Goal: Task Accomplishment & Management: Use online tool/utility

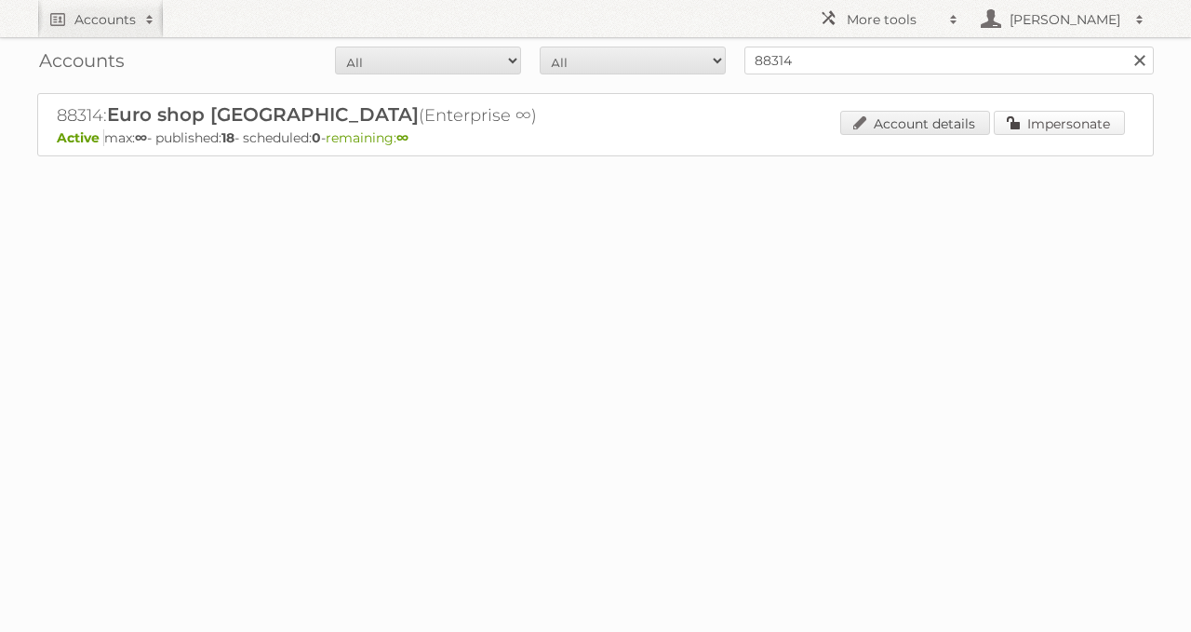
click at [1053, 128] on link "Impersonate" at bounding box center [1059, 123] width 131 height 24
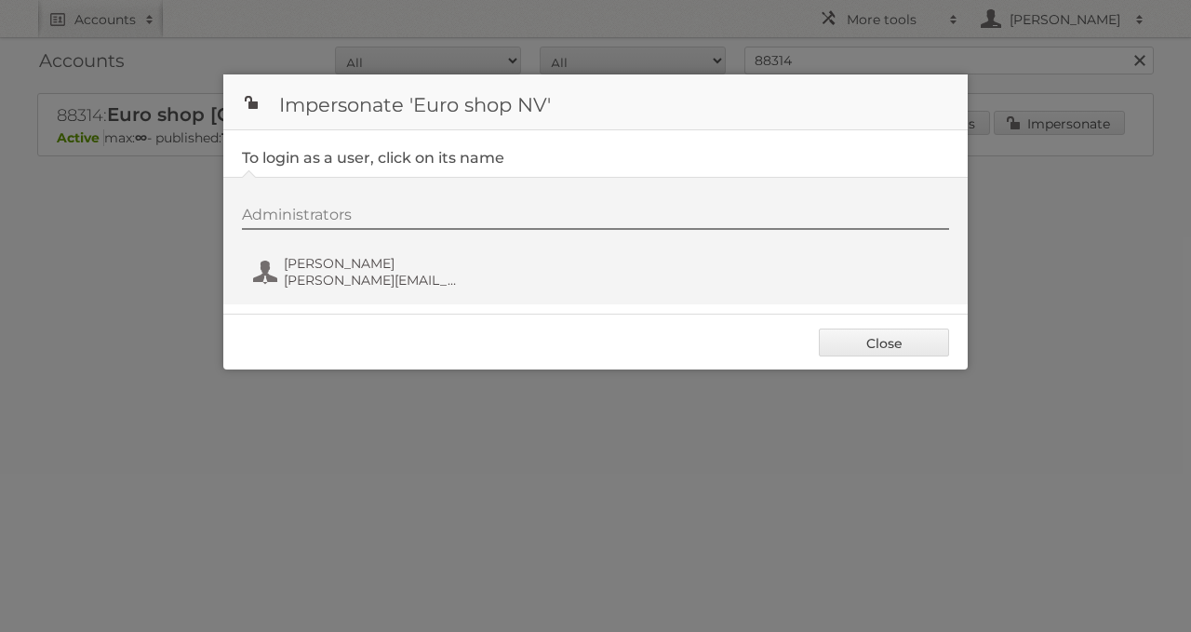
drag, startPoint x: 500, startPoint y: 451, endPoint x: 651, endPoint y: 393, distance: 162.6
click at [498, 450] on div at bounding box center [595, 316] width 1191 height 632
click at [899, 328] on link "Close" at bounding box center [884, 342] width 130 height 28
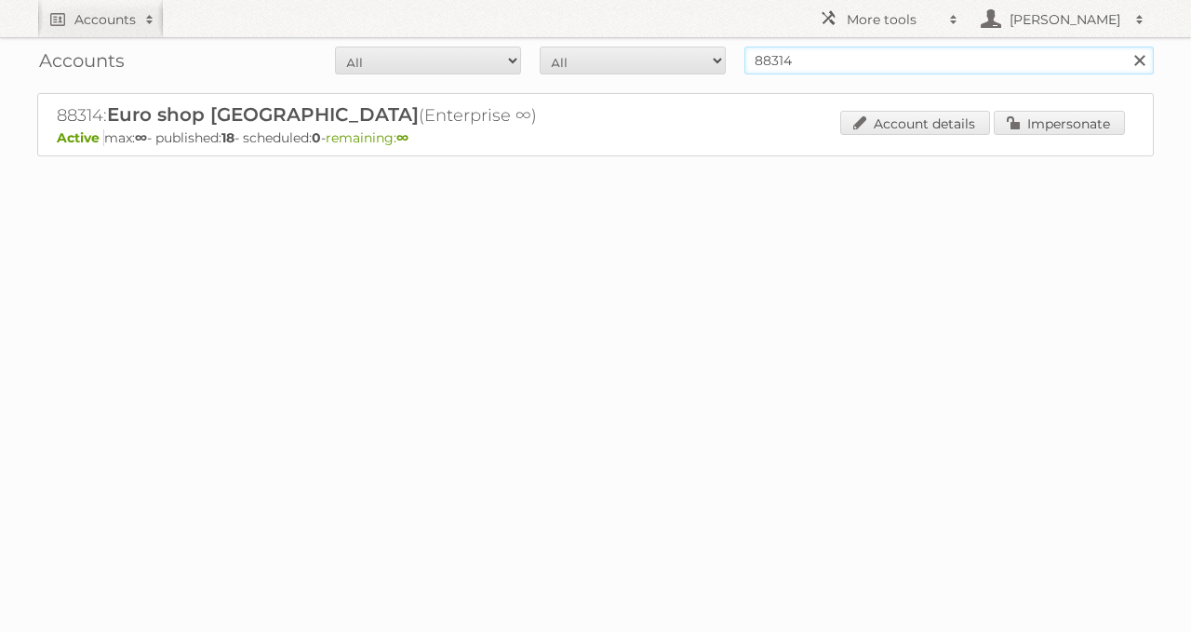
click at [476, 50] on form "All Active Expired Pending All Paid Trials Self service 88314 Search" at bounding box center [595, 61] width 1117 height 28
type input "wibra"
click at [1125, 47] on input "Search" at bounding box center [1139, 61] width 28 height 28
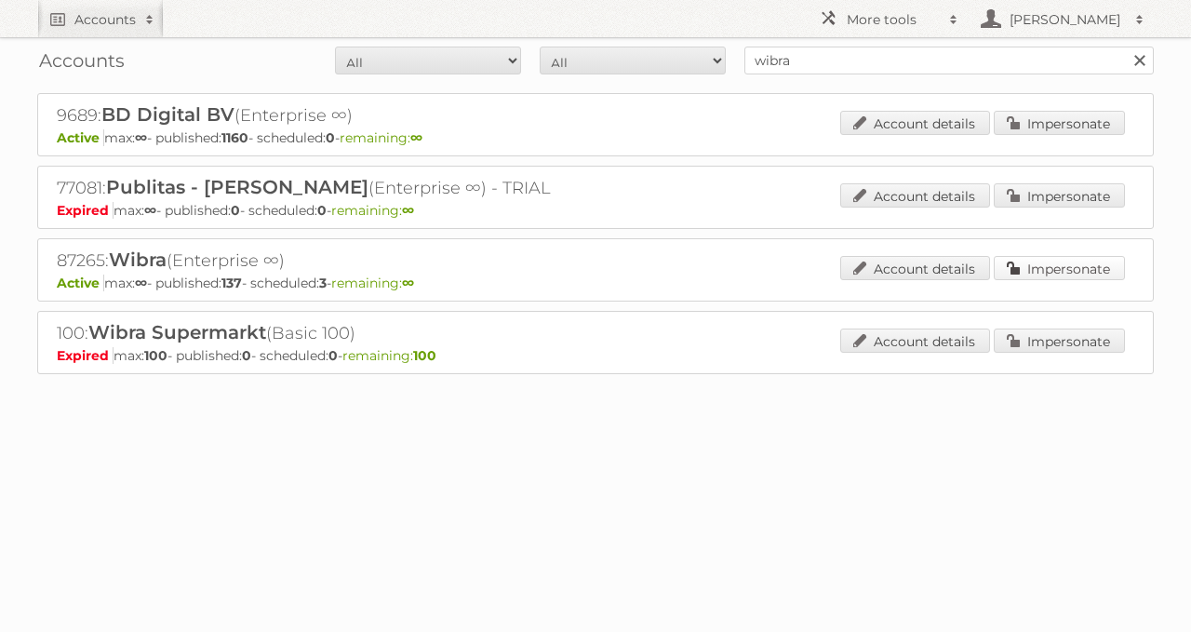
click at [1015, 260] on link "Impersonate" at bounding box center [1059, 268] width 131 height 24
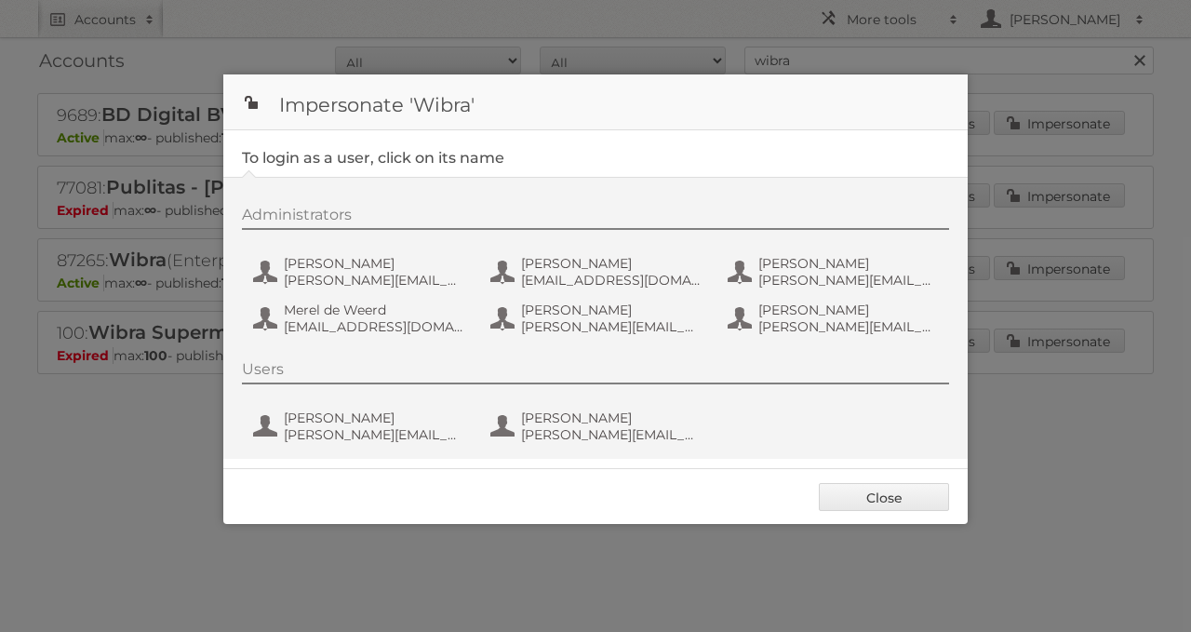
click at [304, 290] on div "Administrators [PERSON_NAME] [PERSON_NAME][EMAIL_ADDRESS][DOMAIN_NAME] [PERSON_…" at bounding box center [605, 274] width 726 height 136
click at [326, 274] on span "[PERSON_NAME][EMAIL_ADDRESS][DOMAIN_NAME]" at bounding box center [374, 280] width 181 height 17
